Goal: Book appointment/travel/reservation

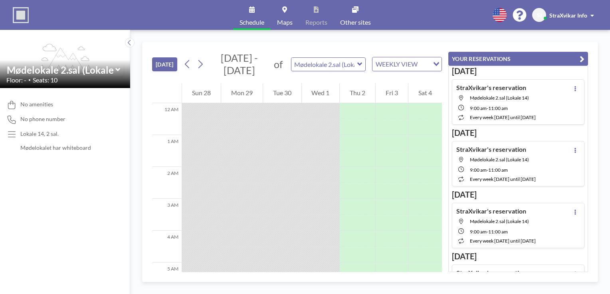
click at [577, 55] on button "YOUR RESERVATIONS" at bounding box center [518, 59] width 140 height 14
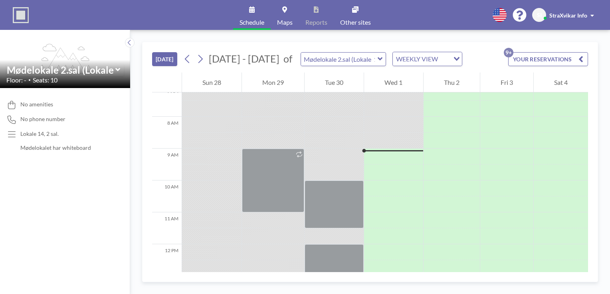
scroll to position [231, 0]
click at [255, 218] on div at bounding box center [273, 220] width 62 height 16
click at [272, 217] on div at bounding box center [273, 220] width 62 height 16
click at [263, 218] on div at bounding box center [273, 220] width 62 height 16
click at [281, 225] on div at bounding box center [273, 220] width 62 height 16
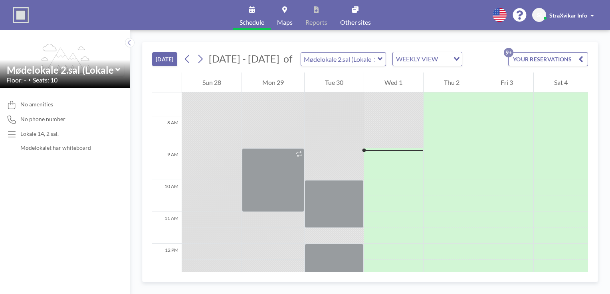
click at [265, 219] on div at bounding box center [273, 220] width 62 height 16
click at [267, 223] on div at bounding box center [273, 220] width 62 height 16
click at [256, 224] on div at bounding box center [273, 220] width 62 height 16
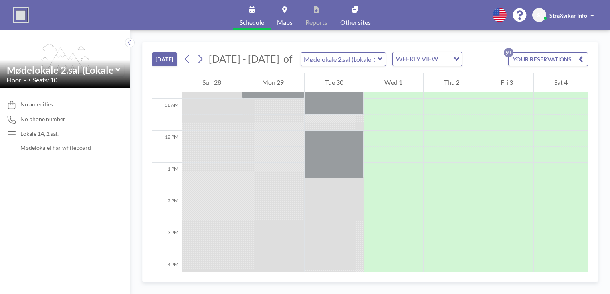
scroll to position [336, 0]
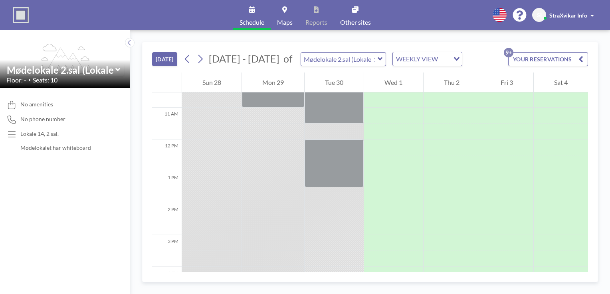
click at [268, 121] on div at bounding box center [273, 116] width 62 height 16
click at [288, 112] on div at bounding box center [273, 116] width 62 height 16
click at [276, 115] on div at bounding box center [273, 116] width 62 height 16
click at [562, 59] on button "YOUR RESERVATIONS 9+" at bounding box center [548, 59] width 80 height 14
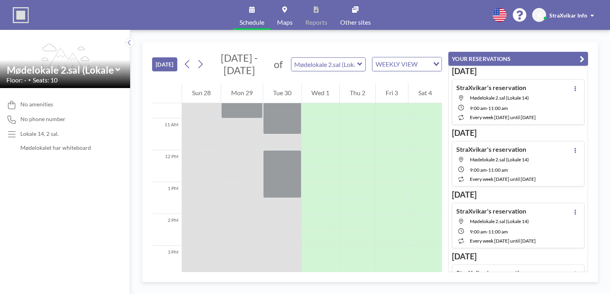
click at [581, 61] on icon "button" at bounding box center [581, 59] width 5 height 10
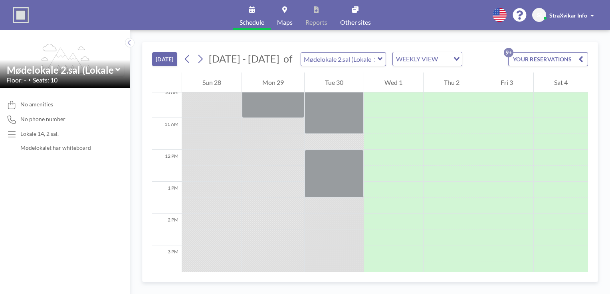
scroll to position [320, 0]
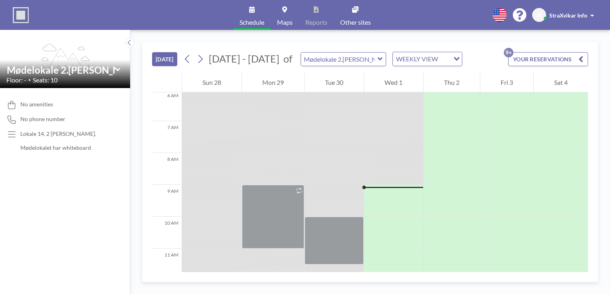
scroll to position [195, 0]
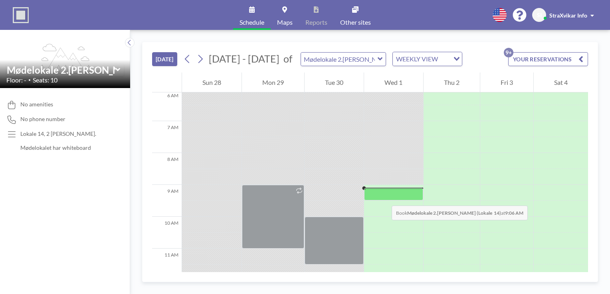
click at [383, 198] on div at bounding box center [393, 194] width 59 height 12
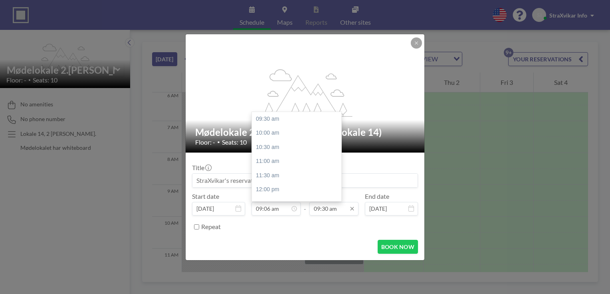
scroll to position [270, 0]
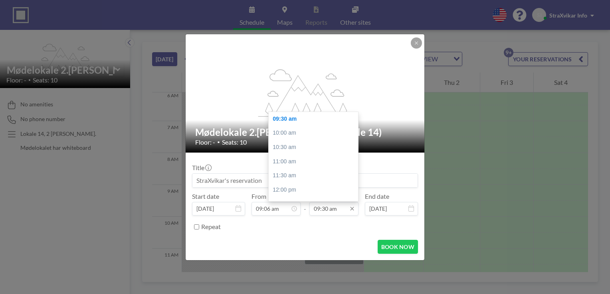
click at [340, 207] on input "09:30 am" at bounding box center [333, 209] width 49 height 14
click at [329, 210] on input "09:30 am" at bounding box center [333, 209] width 49 height 14
click at [328, 210] on input "09:30 am" at bounding box center [333, 209] width 49 height 14
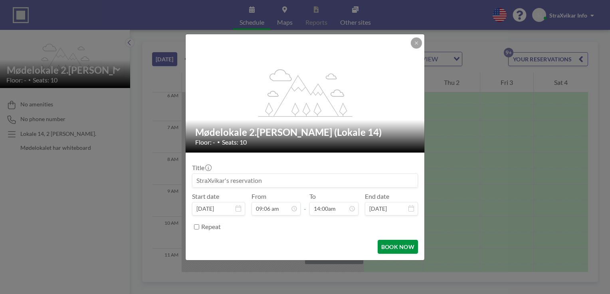
type input "09:30 am"
click at [395, 249] on button "BOOK NOW" at bounding box center [397, 247] width 40 height 14
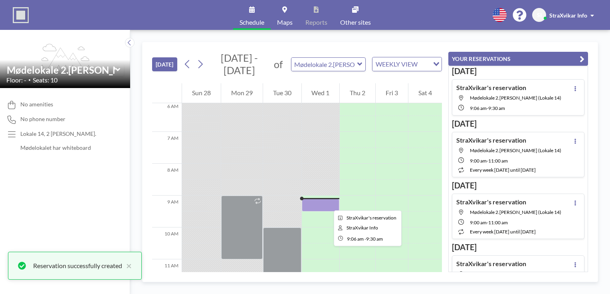
click at [327, 203] on div at bounding box center [321, 205] width 38 height 13
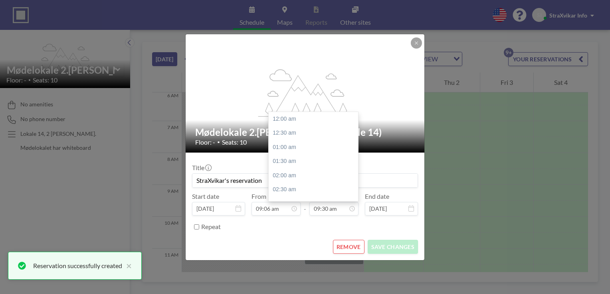
scroll to position [270, 0]
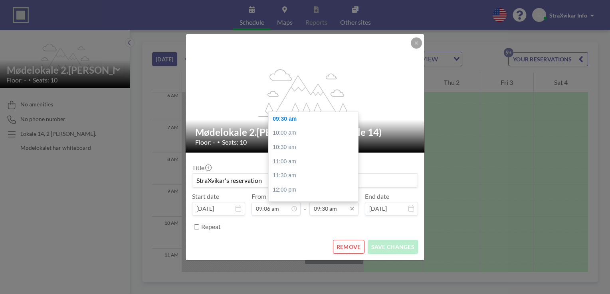
click at [320, 210] on input "09:30 am" at bounding box center [333, 209] width 49 height 14
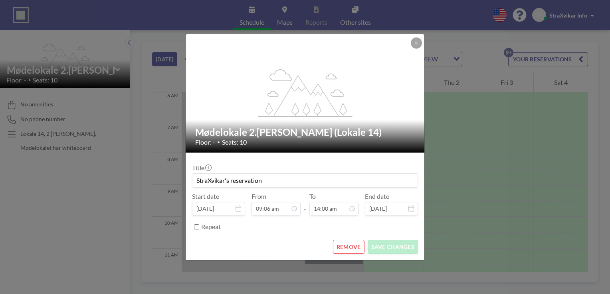
type input "02:00 pm"
click at [339, 225] on div "Repeat" at bounding box center [309, 227] width 217 height 13
click at [388, 252] on button "SAVE CHANGES" at bounding box center [392, 247] width 50 height 14
